Goal: Find specific page/section: Find specific page/section

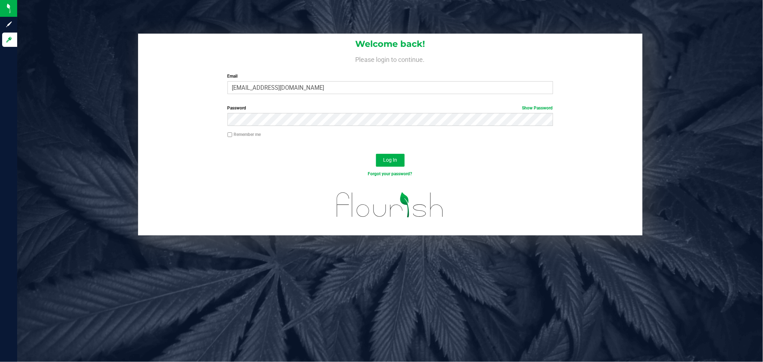
click at [382, 151] on div "Log In" at bounding box center [390, 163] width 504 height 24
click at [394, 152] on div "Log In" at bounding box center [390, 163] width 504 height 24
click at [399, 159] on button "Log In" at bounding box center [390, 160] width 29 height 13
click at [401, 160] on button "Log In" at bounding box center [390, 160] width 29 height 13
click at [391, 157] on span "Log In" at bounding box center [390, 160] width 14 height 6
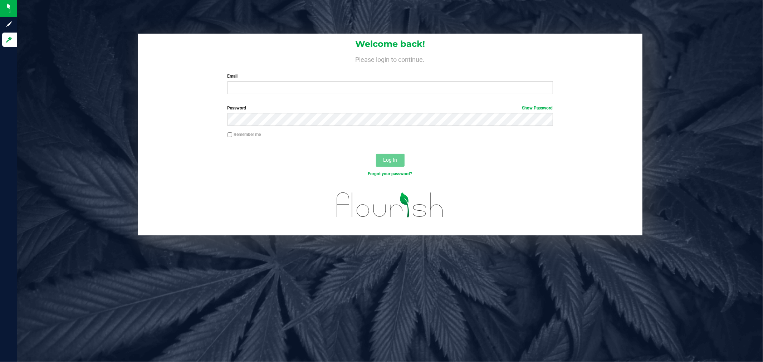
type input "[EMAIL_ADDRESS][DOMAIN_NAME]"
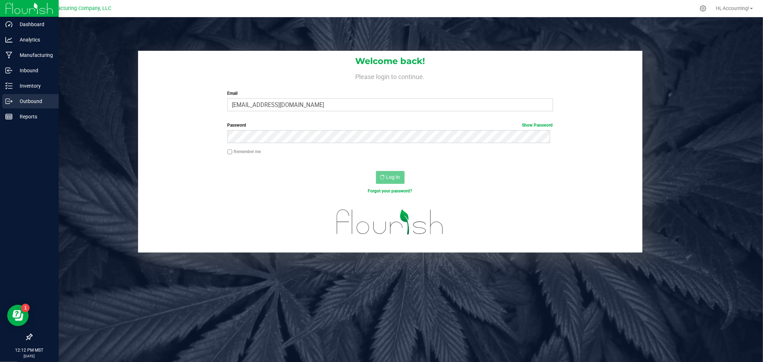
click at [5, 102] on div "Outbound" at bounding box center [30, 101] width 56 height 14
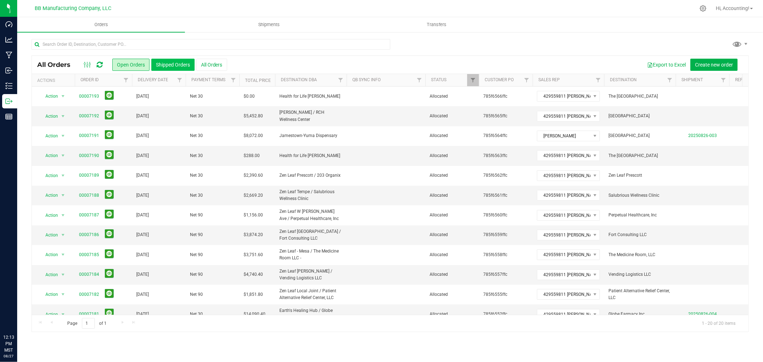
click at [167, 65] on button "Shipped Orders" at bounding box center [172, 65] width 43 height 12
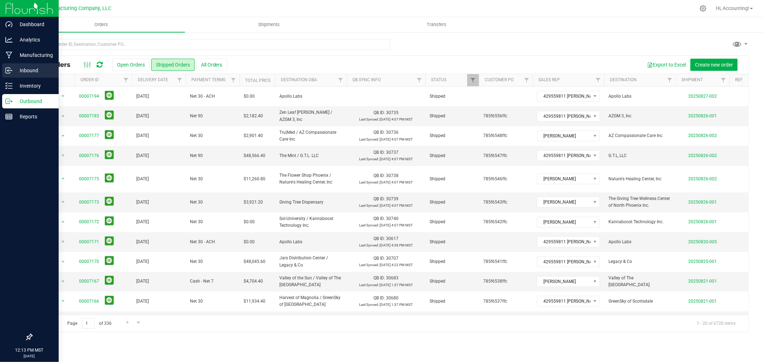
click at [11, 68] on icon at bounding box center [8, 70] width 7 height 7
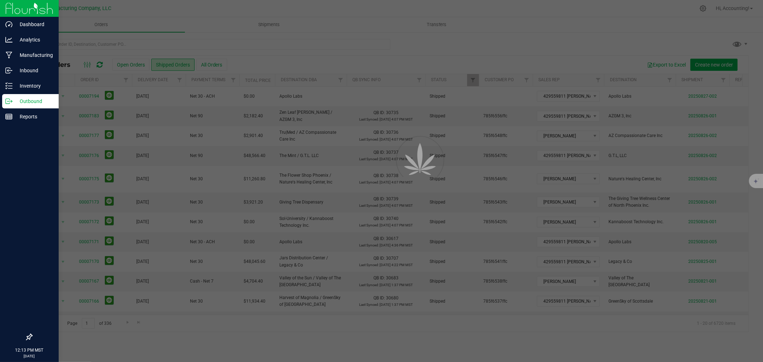
click at [17, 99] on p "Outbound" at bounding box center [34, 101] width 43 height 9
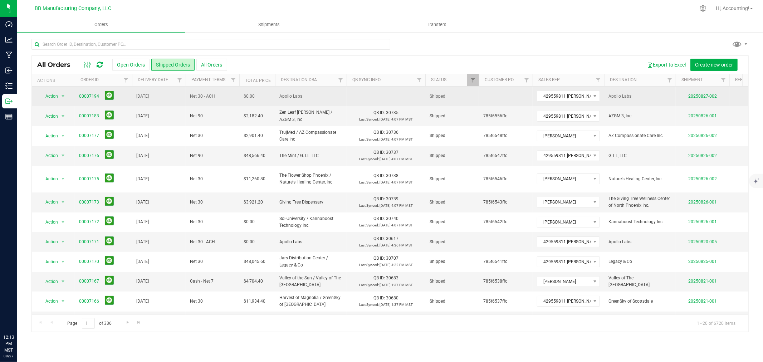
click at [102, 91] on span at bounding box center [108, 96] width 12 height 11
click at [106, 93] on button at bounding box center [109, 95] width 9 height 9
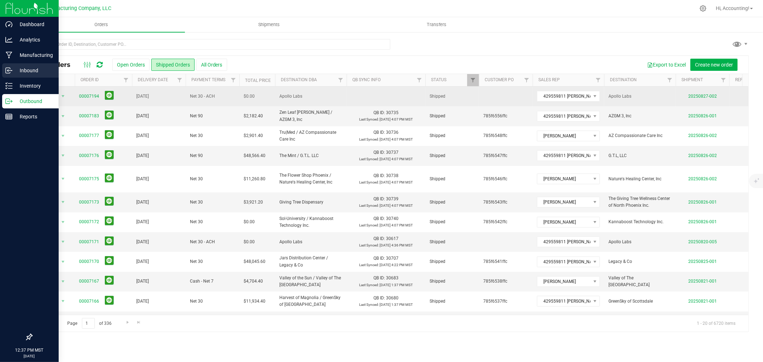
click at [14, 69] on p "Inbound" at bounding box center [34, 70] width 43 height 9
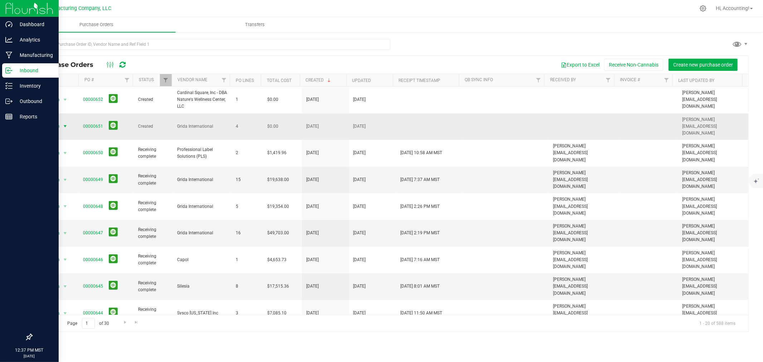
click at [58, 125] on span "Action" at bounding box center [50, 126] width 19 height 10
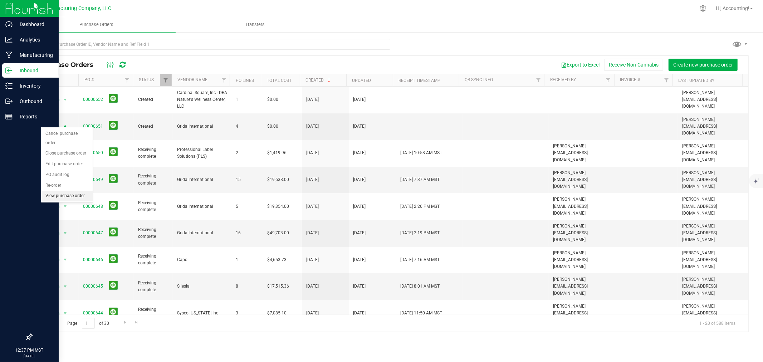
click at [72, 195] on li "View purchase order" at bounding box center [66, 196] width 51 height 11
